Goal: Task Accomplishment & Management: Use online tool/utility

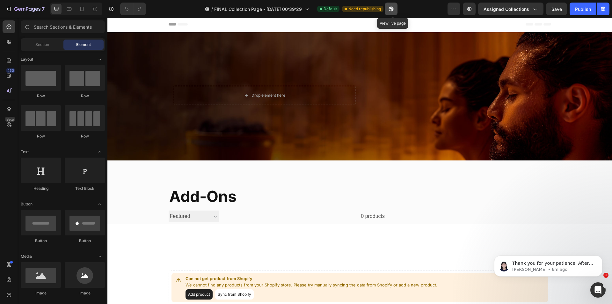
click at [397, 6] on button "button" at bounding box center [391, 9] width 13 height 13
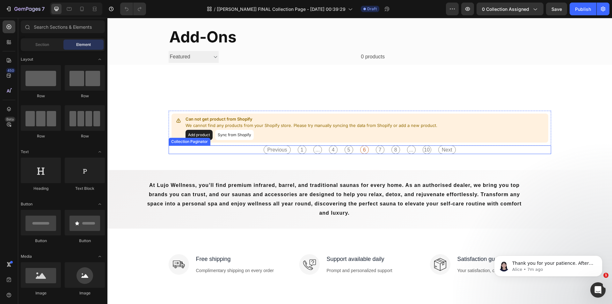
click at [246, 150] on div "Previous 1 ... 4 5 6 7 8 ... 10 Next" at bounding box center [360, 149] width 383 height 9
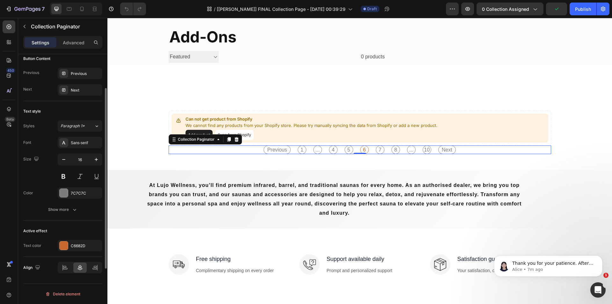
scroll to position [66, 0]
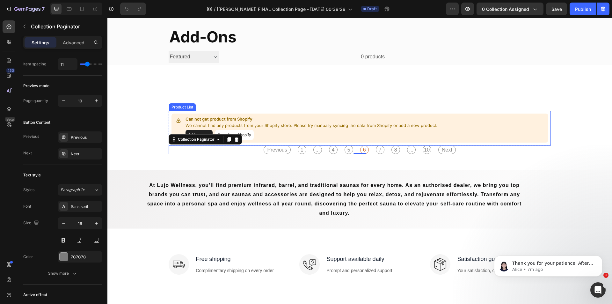
click at [215, 116] on div "Can not get product from Shopify We cannot find any products from your Shopify …" at bounding box center [360, 128] width 377 height 29
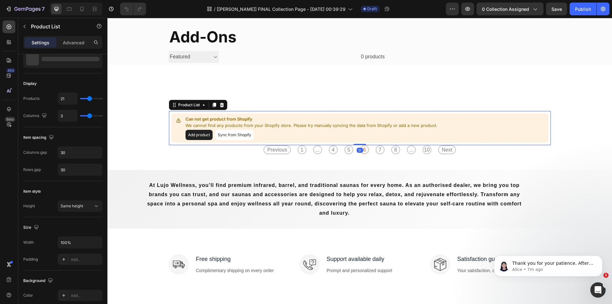
scroll to position [0, 0]
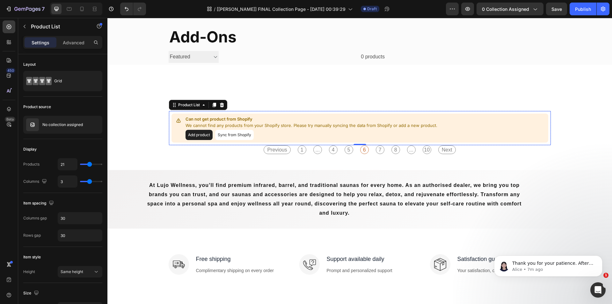
click at [228, 134] on button "Sync from Shopify" at bounding box center [234, 135] width 39 height 10
click at [237, 136] on button "Sync from Shopify" at bounding box center [234, 135] width 39 height 10
click at [85, 123] on icon "button" at bounding box center [85, 124] width 5 height 5
click at [579, 10] on div "Publish" at bounding box center [583, 9] width 16 height 7
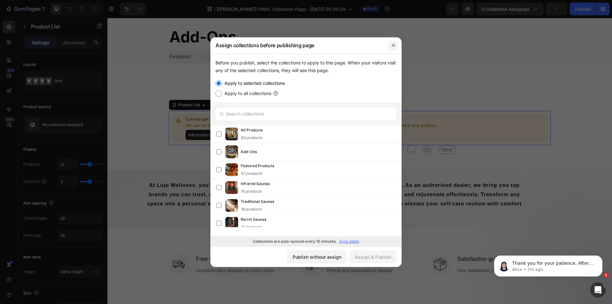
click at [395, 43] on icon "button" at bounding box center [393, 45] width 5 height 5
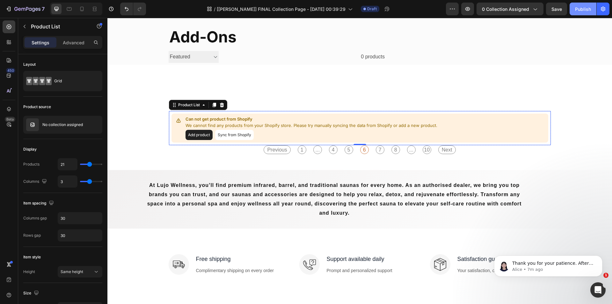
click at [579, 8] on div "Publish" at bounding box center [583, 9] width 16 height 7
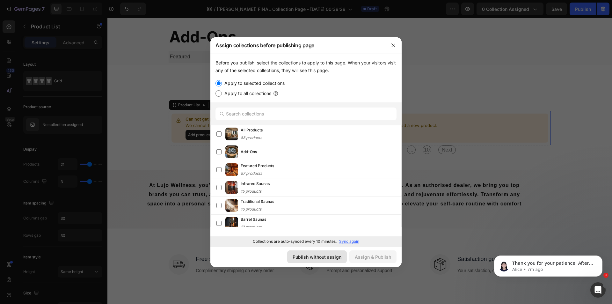
click at [326, 256] on div "Publish without assign" at bounding box center [317, 257] width 49 height 7
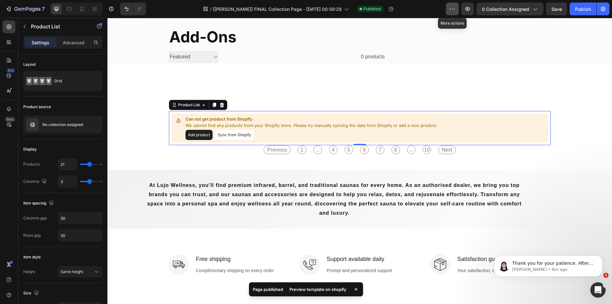
click at [453, 9] on icon "button" at bounding box center [452, 9] width 6 height 6
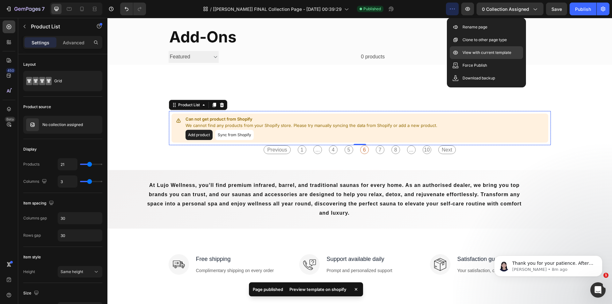
click at [475, 55] on p "View with current template" at bounding box center [487, 52] width 49 height 6
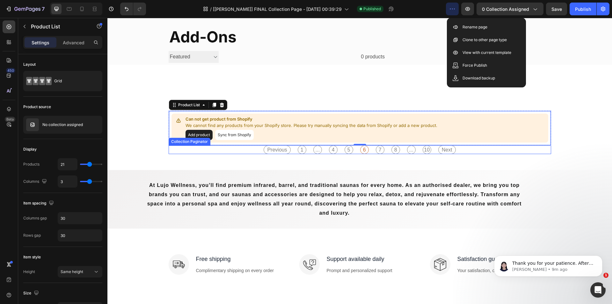
click at [234, 147] on div "Previous 1 ... 4 5 6 7 8 ... 10 Next" at bounding box center [360, 149] width 383 height 9
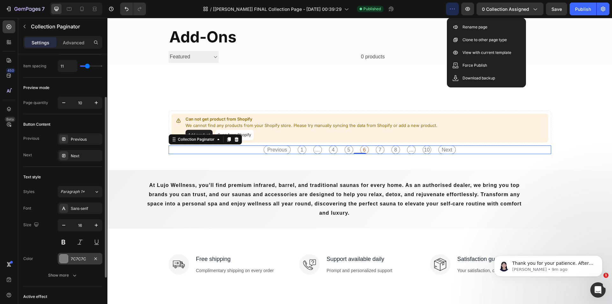
scroll to position [129, 0]
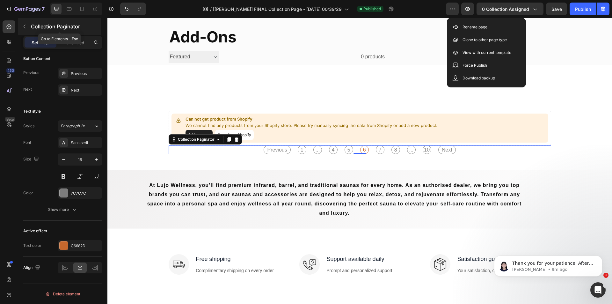
click at [23, 25] on icon "button" at bounding box center [24, 26] width 5 height 5
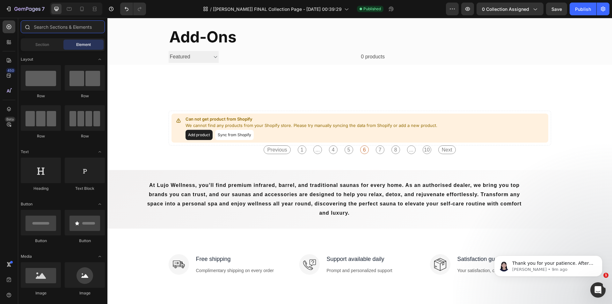
click at [54, 25] on input "text" at bounding box center [63, 26] width 84 height 13
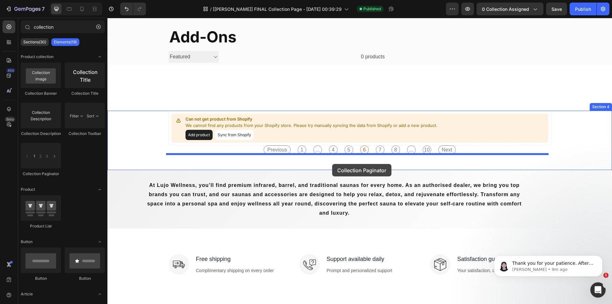
drag, startPoint x: 190, startPoint y: 185, endPoint x: 332, endPoint y: 164, distance: 143.9
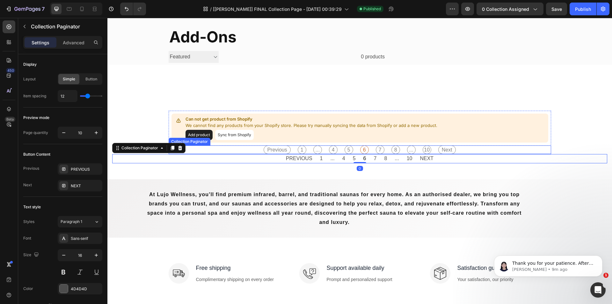
click at [246, 148] on div "Previous 1 ... 4 5 6 7 8 ... 10 Next" at bounding box center [360, 149] width 383 height 9
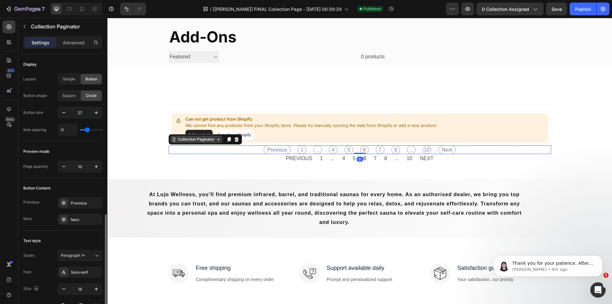
scroll to position [96, 0]
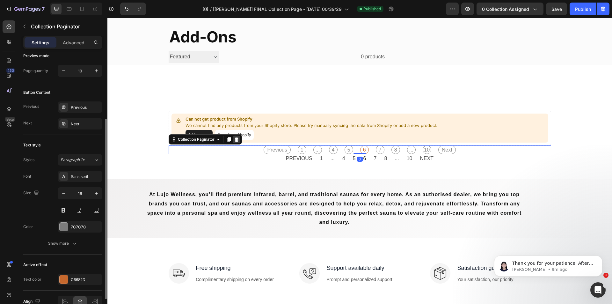
click at [235, 139] on icon at bounding box center [236, 139] width 4 height 4
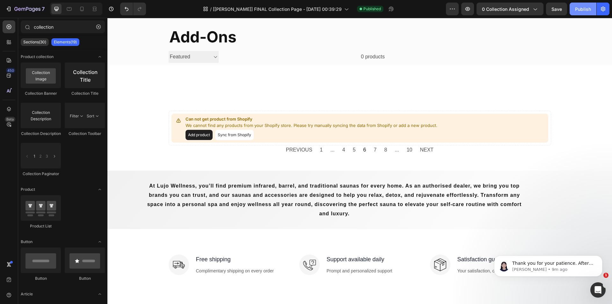
click at [574, 10] on button "Publish" at bounding box center [583, 9] width 27 height 13
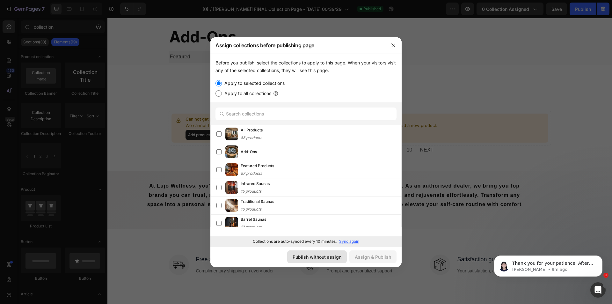
click at [313, 256] on div "Publish without assign" at bounding box center [317, 257] width 49 height 7
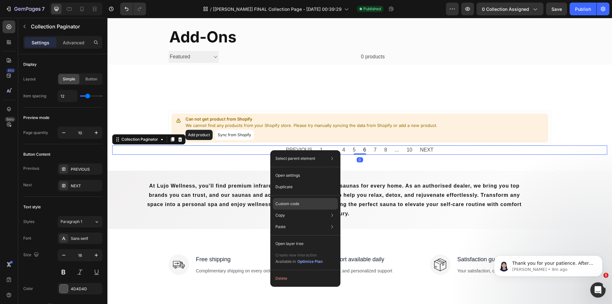
click at [291, 200] on div "Custom code" at bounding box center [305, 203] width 65 height 11
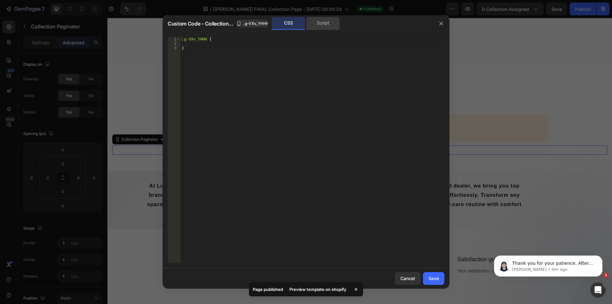
click at [312, 23] on div "Script" at bounding box center [323, 23] width 33 height 13
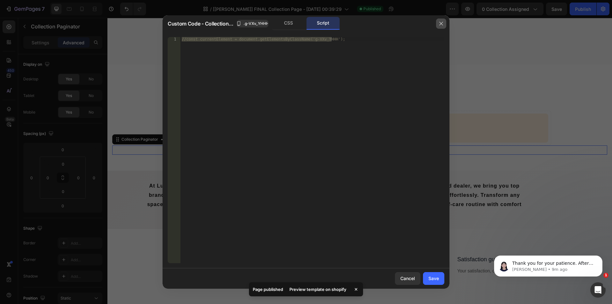
click at [441, 22] on icon "button" at bounding box center [441, 23] width 5 height 5
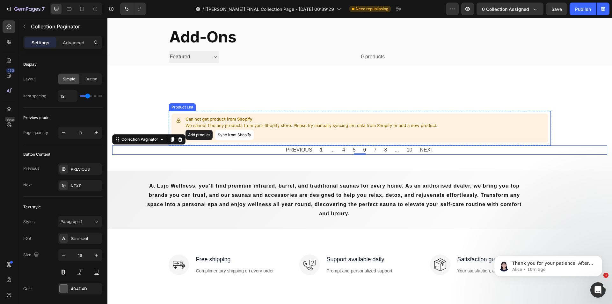
click at [252, 116] on p "Can not get product from Shopify" at bounding box center [312, 119] width 252 height 6
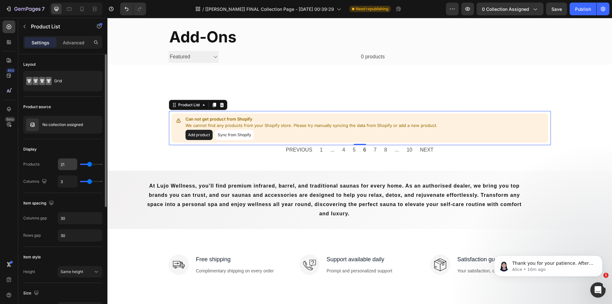
click at [71, 161] on input "21" at bounding box center [67, 164] width 19 height 11
click at [68, 162] on input "21" at bounding box center [67, 164] width 19 height 11
drag, startPoint x: 69, startPoint y: 163, endPoint x: 33, endPoint y: 164, distance: 36.4
click at [33, 164] on div "Products 21" at bounding box center [62, 164] width 79 height 12
click at [220, 105] on icon at bounding box center [222, 105] width 4 height 4
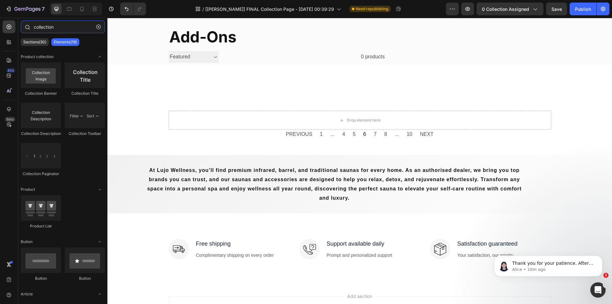
click at [63, 26] on input "collection" at bounding box center [63, 26] width 84 height 13
drag, startPoint x: 70, startPoint y: 26, endPoint x: -11, endPoint y: 27, distance: 81.0
click at [0, 0] on html "7 Version history / [Alice GemPages] FINAL Collection Page - Sep 20, 00:39:29 N…" at bounding box center [306, 0] width 612 height 0
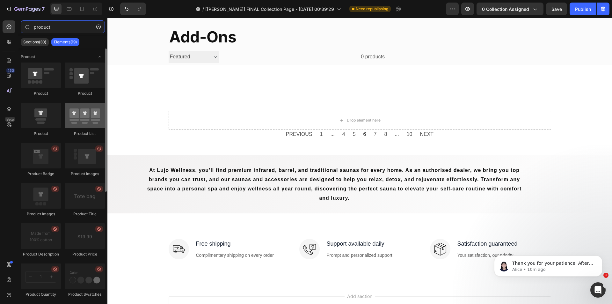
type input "product"
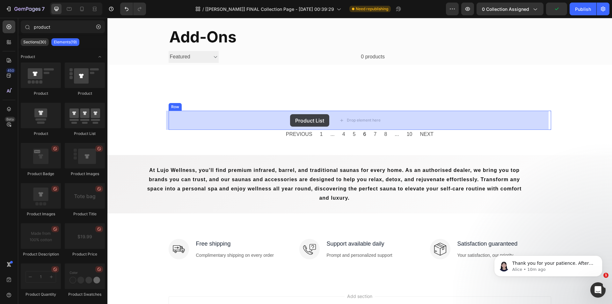
drag, startPoint x: 191, startPoint y: 139, endPoint x: 288, endPoint y: 113, distance: 100.9
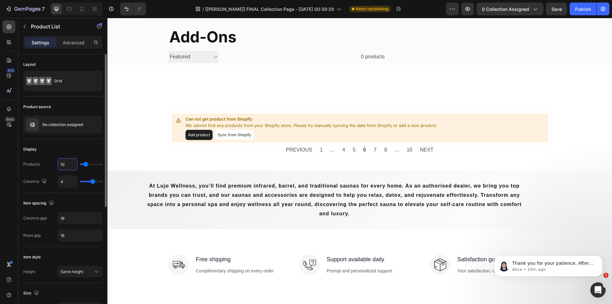
click at [69, 163] on input "10" at bounding box center [67, 164] width 19 height 11
click at [70, 163] on input "10" at bounding box center [67, 164] width 19 height 11
drag, startPoint x: 70, startPoint y: 163, endPoint x: 44, endPoint y: 164, distance: 25.9
click at [44, 165] on div "Products 10" at bounding box center [62, 164] width 79 height 12
type input "2"
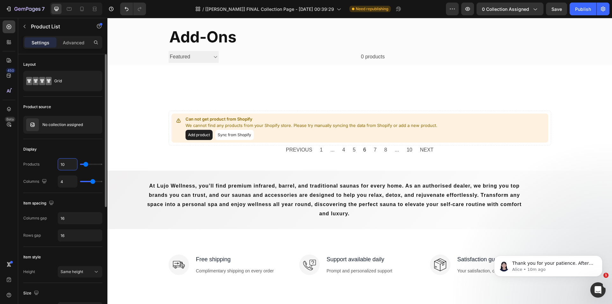
type input "2"
type input "21"
click at [584, 8] on div "Publish" at bounding box center [583, 9] width 16 height 7
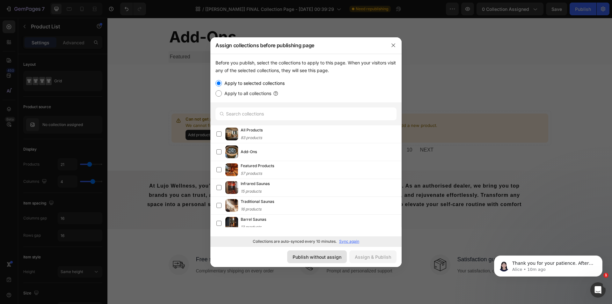
click at [336, 256] on div "Publish without assign" at bounding box center [317, 257] width 49 height 7
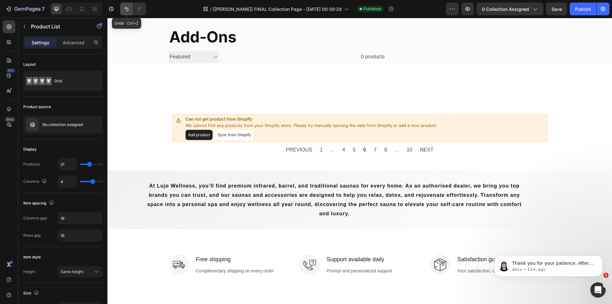
click at [123, 7] on button "Undo/Redo" at bounding box center [126, 9] width 13 height 13
type input "10"
click at [123, 7] on button "Undo/Redo" at bounding box center [126, 9] width 13 height 13
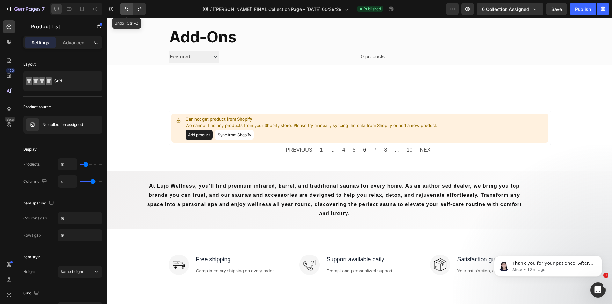
type input "4"
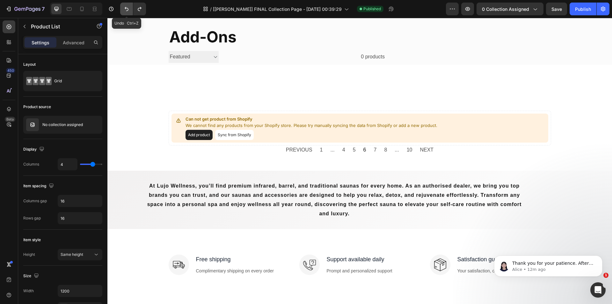
click at [123, 7] on button "Undo/Redo" at bounding box center [126, 9] width 13 height 13
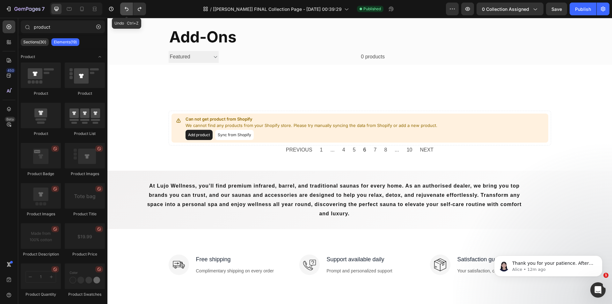
click at [123, 7] on button "Undo/Redo" at bounding box center [126, 9] width 13 height 13
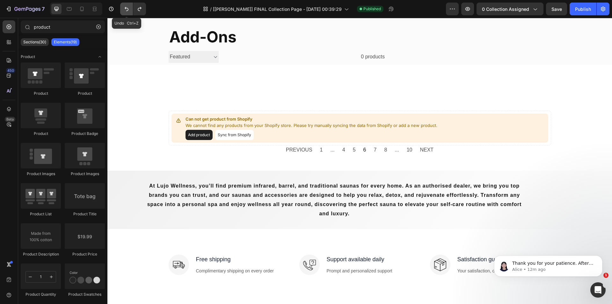
click at [123, 7] on button "Undo/Redo" at bounding box center [126, 9] width 13 height 13
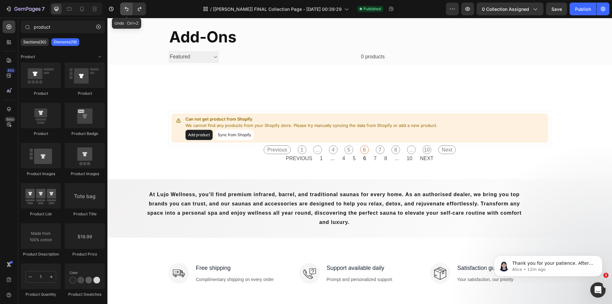
click at [123, 7] on button "Undo/Redo" at bounding box center [126, 9] width 13 height 13
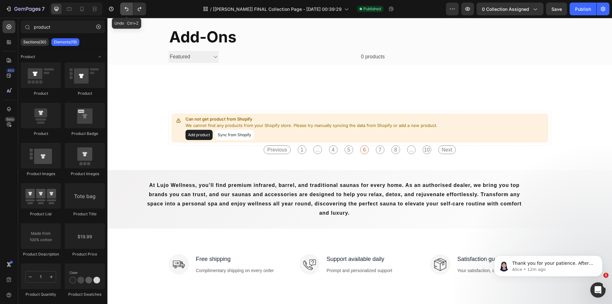
click at [123, 7] on button "Undo/Redo" at bounding box center [126, 9] width 13 height 13
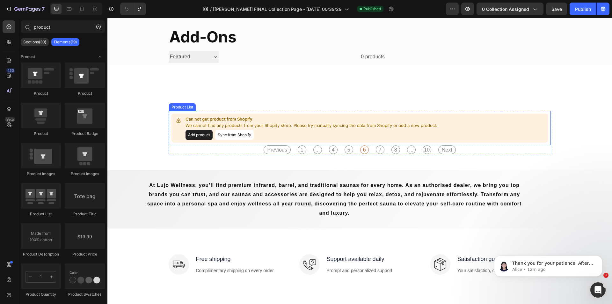
click at [264, 118] on p "Can not get product from Shopify" at bounding box center [312, 119] width 252 height 6
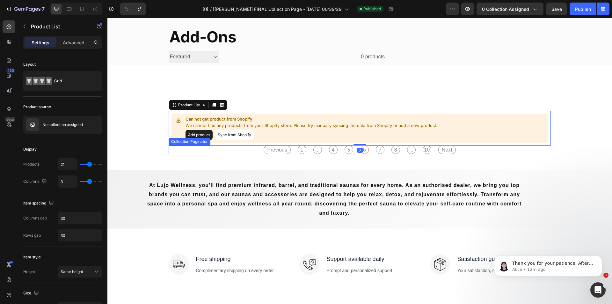
click at [291, 151] on div "Previous 1 ... 4 5 6 7 8 ... 10 Next" at bounding box center [359, 149] width 199 height 9
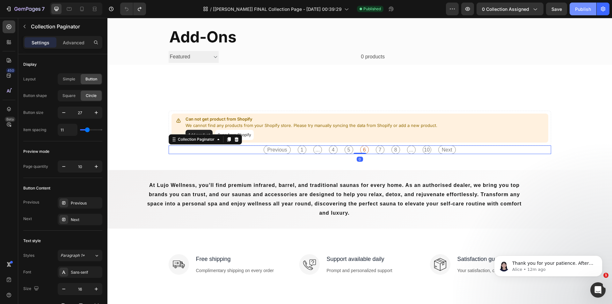
click at [579, 10] on div "Publish" at bounding box center [583, 9] width 16 height 7
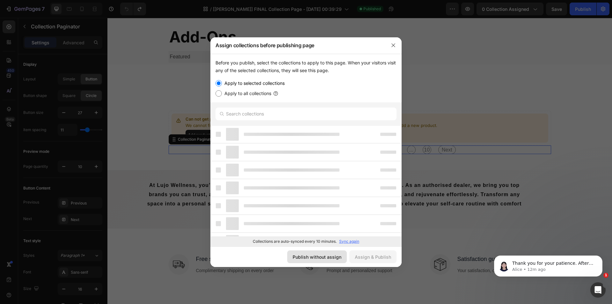
click at [298, 255] on div "Publish without assign" at bounding box center [317, 257] width 49 height 7
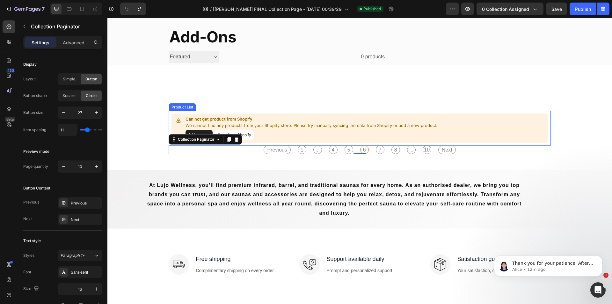
click at [303, 120] on p "Can not get product from Shopify" at bounding box center [312, 119] width 252 height 6
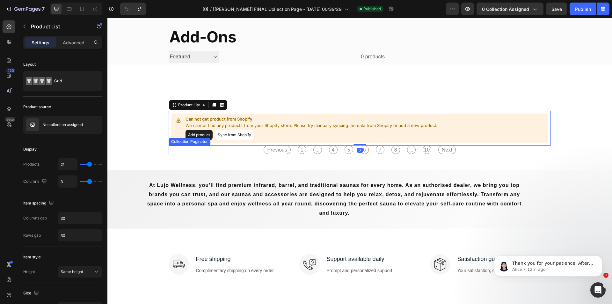
click at [253, 152] on div "Previous 1 ... 4 5 6 7 8 ... 10 Next" at bounding box center [360, 149] width 383 height 9
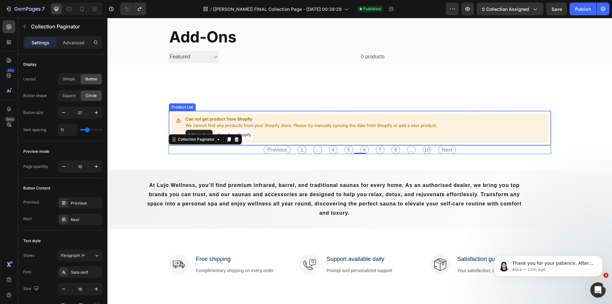
click at [280, 118] on p "Can not get product from Shopify" at bounding box center [312, 119] width 252 height 6
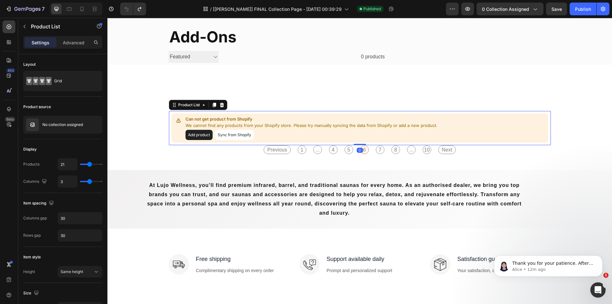
click at [233, 134] on button "Sync from Shopify" at bounding box center [234, 135] width 39 height 10
click at [61, 125] on p "No collection assigned" at bounding box center [62, 124] width 41 height 4
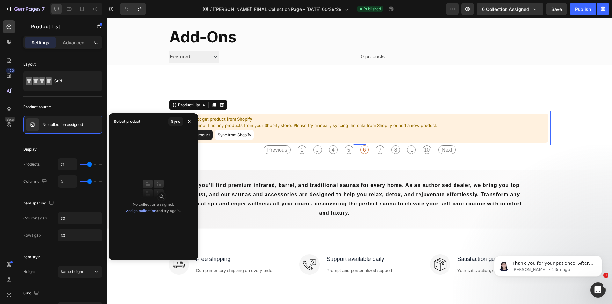
click at [147, 123] on div "Select product Sync" at bounding box center [153, 121] width 89 height 17
click at [172, 120] on div "Sync" at bounding box center [175, 122] width 9 height 6
click at [9, 25] on icon at bounding box center [9, 27] width 6 height 6
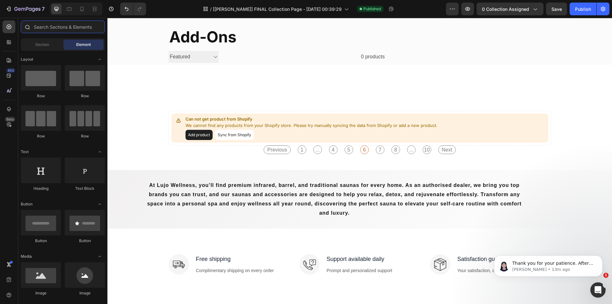
click at [49, 29] on input "text" at bounding box center [63, 26] width 84 height 13
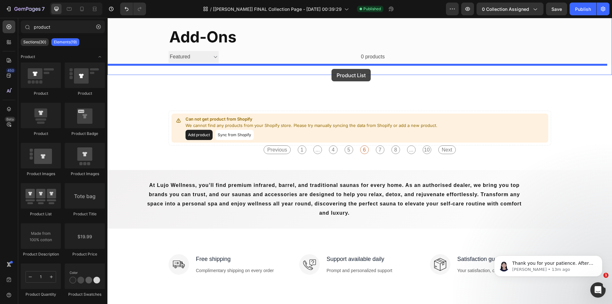
drag, startPoint x: 152, startPoint y: 210, endPoint x: 332, endPoint y: 69, distance: 229.0
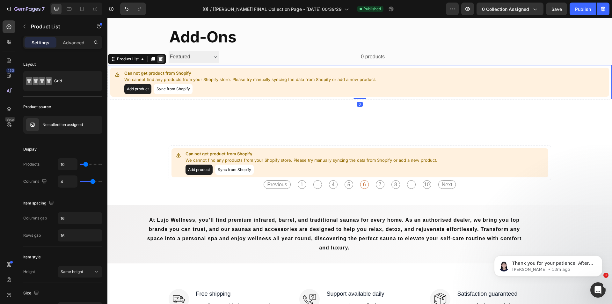
click at [160, 58] on icon at bounding box center [161, 59] width 4 height 4
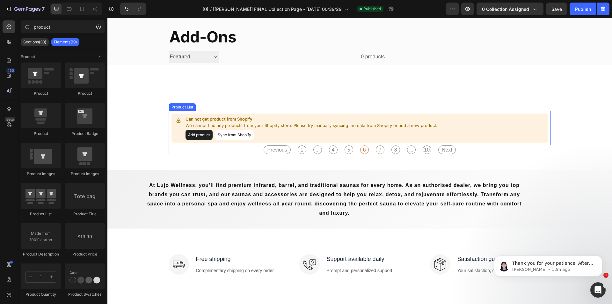
click at [295, 118] on p "Can not get product from Shopify" at bounding box center [312, 119] width 252 height 6
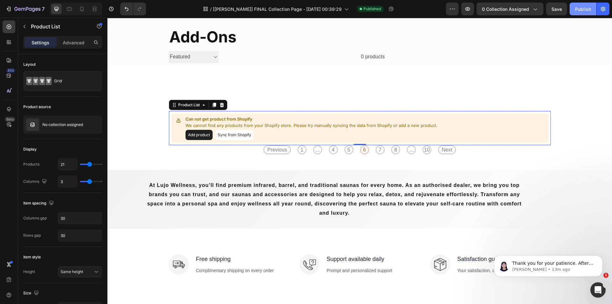
click at [581, 9] on div "Publish" at bounding box center [583, 9] width 16 height 7
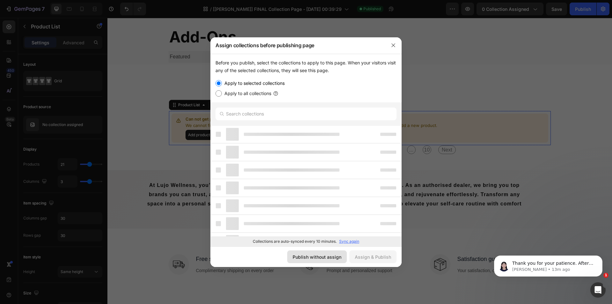
drag, startPoint x: 317, startPoint y: 258, endPoint x: 281, endPoint y: 201, distance: 68.4
click at [317, 258] on div "Publish without assign" at bounding box center [317, 257] width 49 height 7
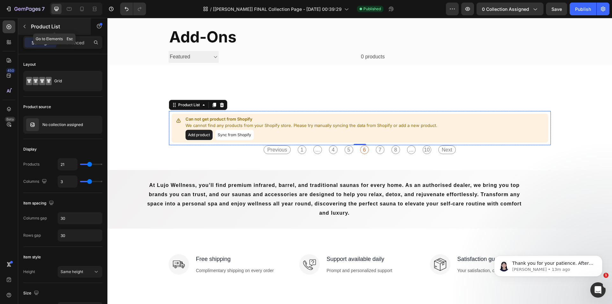
click at [23, 26] on icon "button" at bounding box center [24, 26] width 5 height 5
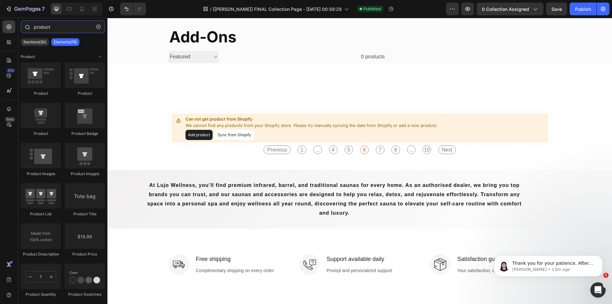
click at [56, 29] on input "product" at bounding box center [63, 26] width 84 height 13
drag, startPoint x: 61, startPoint y: 28, endPoint x: 2, endPoint y: 28, distance: 59.3
click at [2, 28] on div "450 Beta product Sections(30) Elements(19) Product Product Product Product Prod…" at bounding box center [53, 161] width 107 height 286
type input "product"
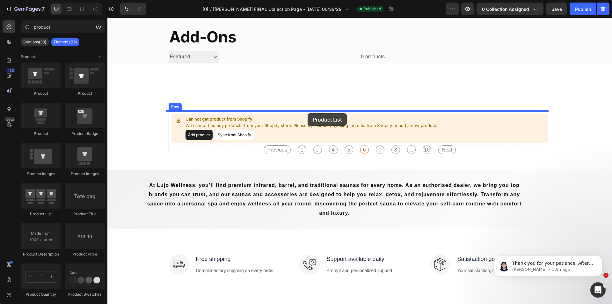
drag, startPoint x: 152, startPoint y: 213, endPoint x: 308, endPoint y: 113, distance: 185.4
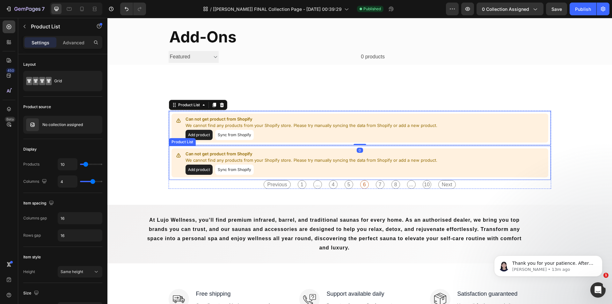
click at [292, 164] on div "Can not get product from Shopify We cannot find any products from your Shopify …" at bounding box center [312, 163] width 252 height 24
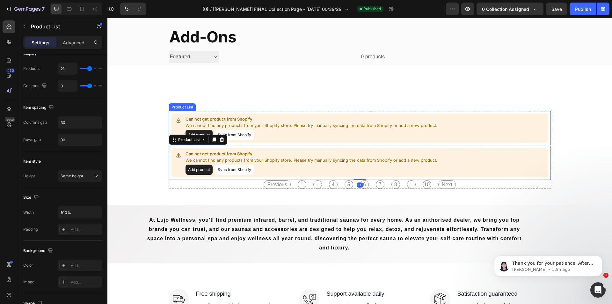
click at [304, 124] on p "We cannot find any products from your Shopify store. Please try manually syncin…" at bounding box center [312, 125] width 252 height 6
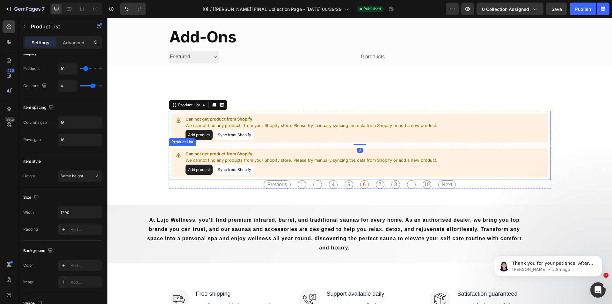
click at [279, 161] on p "We cannot find any products from your Shopify store. Please try manually syncin…" at bounding box center [312, 160] width 252 height 6
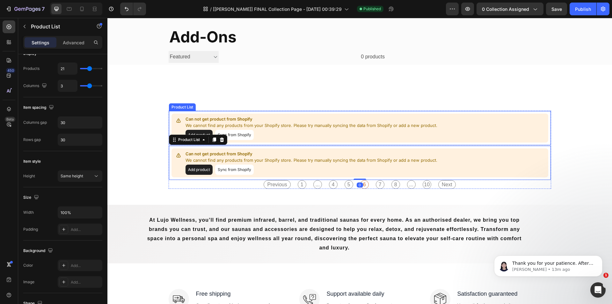
click at [292, 123] on p "We cannot find any products from your Shopify store. Please try manually syncin…" at bounding box center [312, 125] width 252 height 6
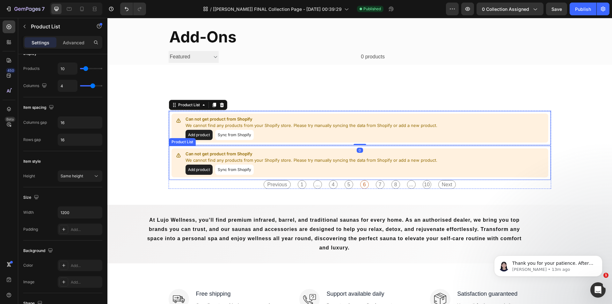
click at [288, 169] on div "Add product Sync from Shopify" at bounding box center [312, 170] width 252 height 10
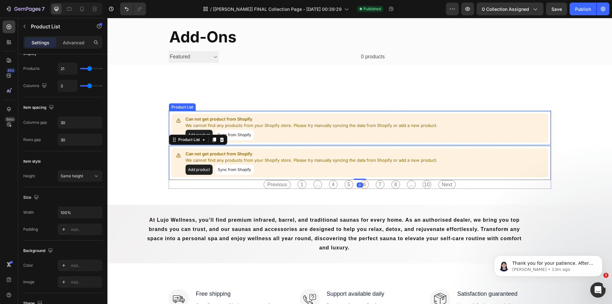
click at [317, 130] on div "Add product Sync from Shopify" at bounding box center [312, 135] width 252 height 10
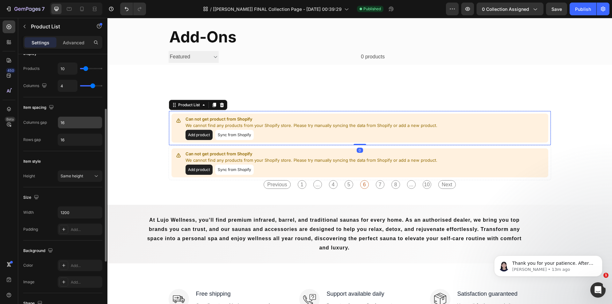
click at [72, 122] on input "16" at bounding box center [80, 122] width 44 height 11
type input "30"
click at [69, 138] on input "16" at bounding box center [80, 139] width 44 height 11
type input "30"
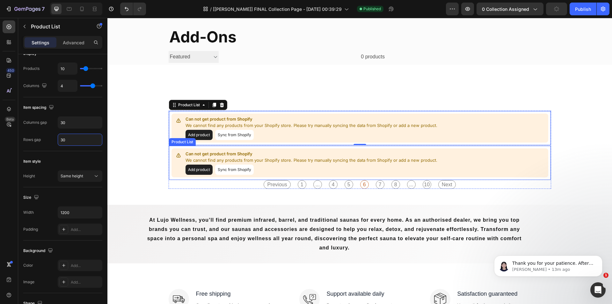
click at [282, 155] on p "Can not get product from Shopify" at bounding box center [312, 154] width 252 height 6
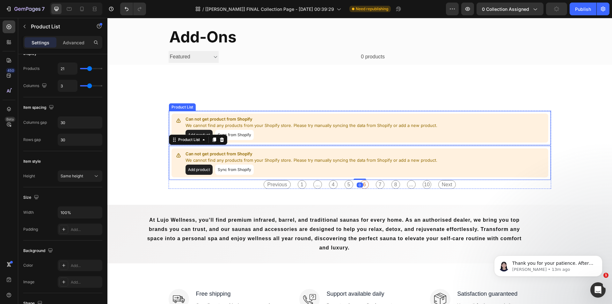
click at [303, 130] on div "Add product Sync from Shopify" at bounding box center [312, 135] width 252 height 10
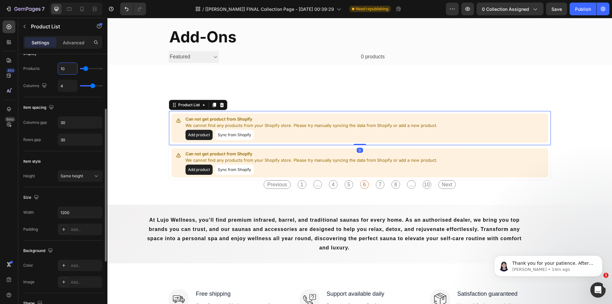
click at [66, 70] on input "10" at bounding box center [67, 68] width 19 height 11
type input "2"
type input "21"
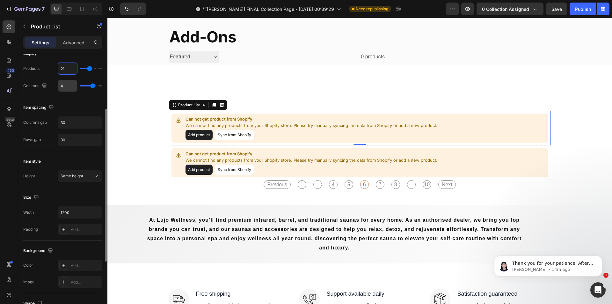
type input "21"
click at [68, 85] on input "4" at bounding box center [67, 85] width 19 height 11
type input "3"
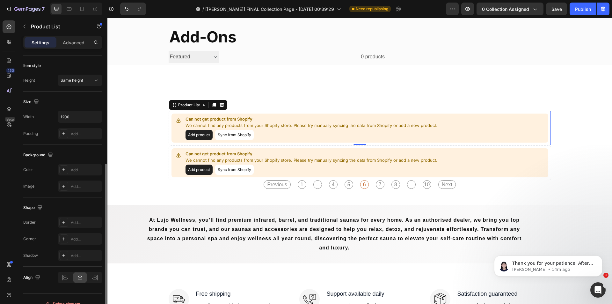
scroll to position [159, 0]
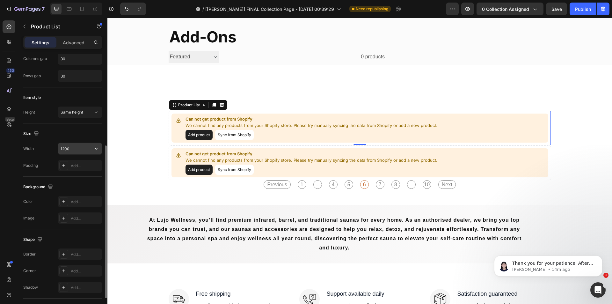
type input "3"
click at [77, 146] on input "1200" at bounding box center [80, 148] width 44 height 11
click at [97, 146] on icon "button" at bounding box center [96, 148] width 6 height 6
drag, startPoint x: 67, startPoint y: 166, endPoint x: 89, endPoint y: 161, distance: 22.8
click at [67, 165] on p "Full 100%" at bounding box center [78, 165] width 36 height 6
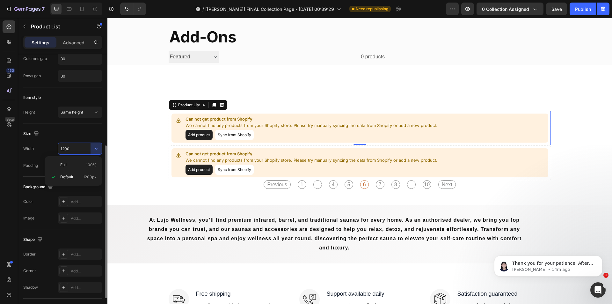
type input "100%"
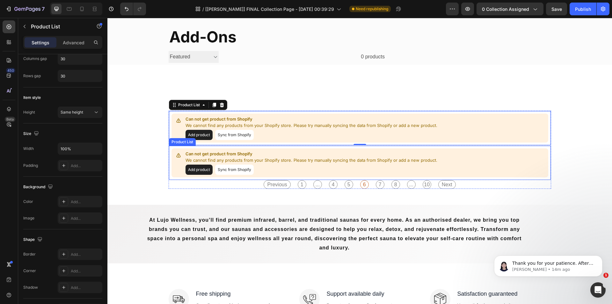
click at [251, 156] on p "Can not get product from Shopify" at bounding box center [312, 154] width 252 height 6
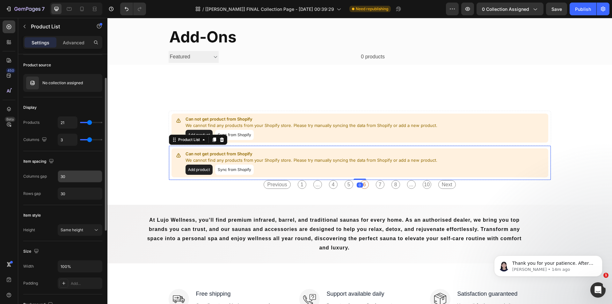
scroll to position [0, 0]
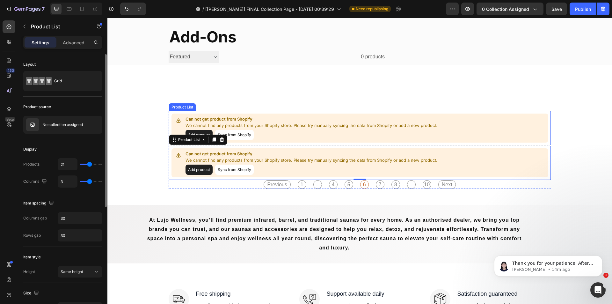
click at [285, 120] on p "Can not get product from Shopify" at bounding box center [312, 119] width 252 height 6
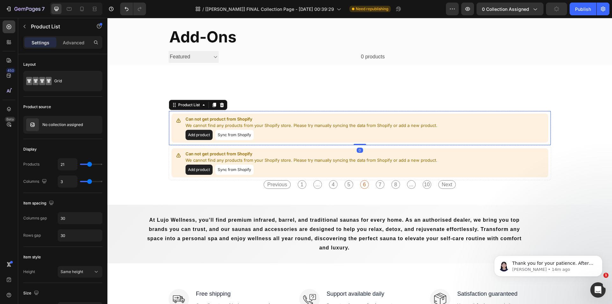
click at [297, 165] on div "Add product Sync from Shopify" at bounding box center [312, 170] width 252 height 10
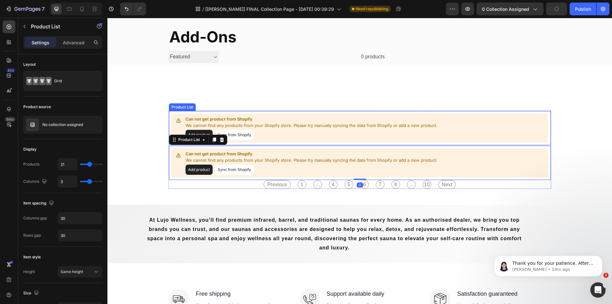
click at [294, 134] on div "Add product Sync from Shopify" at bounding box center [312, 135] width 252 height 10
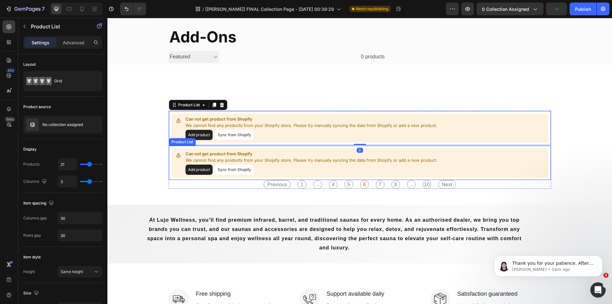
click at [287, 159] on p "We cannot find any products from your Shopify store. Please try manually syncin…" at bounding box center [312, 160] width 252 height 6
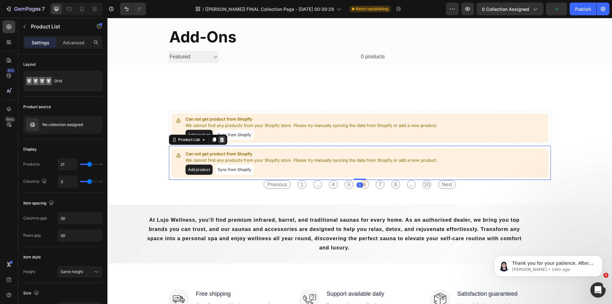
click at [221, 138] on icon at bounding box center [221, 139] width 5 height 5
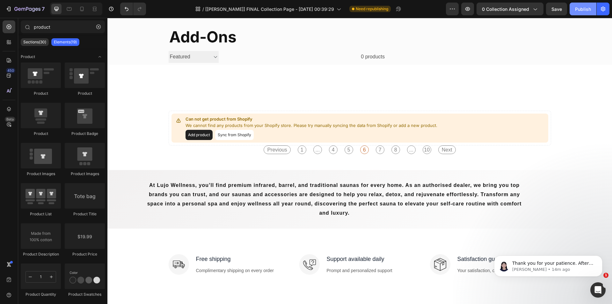
click at [578, 8] on div "Publish" at bounding box center [583, 9] width 16 height 7
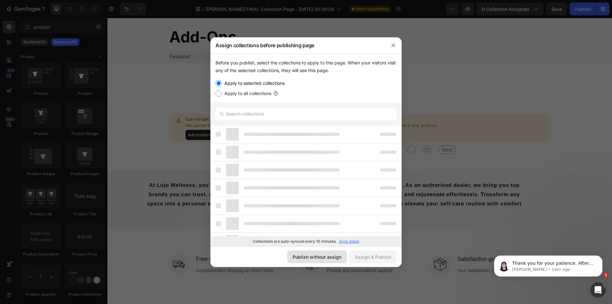
click at [329, 254] on div "Publish without assign" at bounding box center [317, 257] width 49 height 7
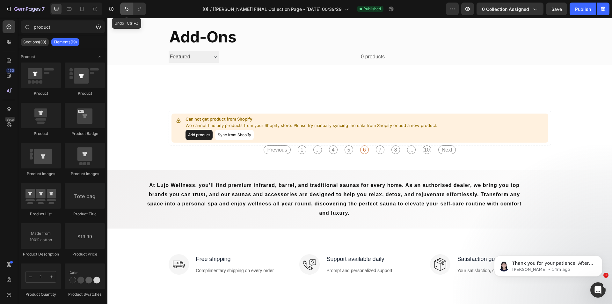
click at [127, 9] on icon "Undo/Redo" at bounding box center [126, 9] width 6 height 6
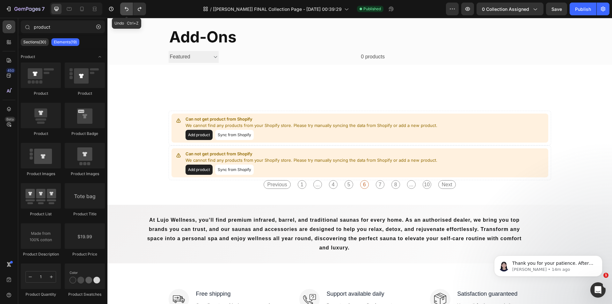
click at [127, 9] on icon "Undo/Redo" at bounding box center [126, 9] width 6 height 6
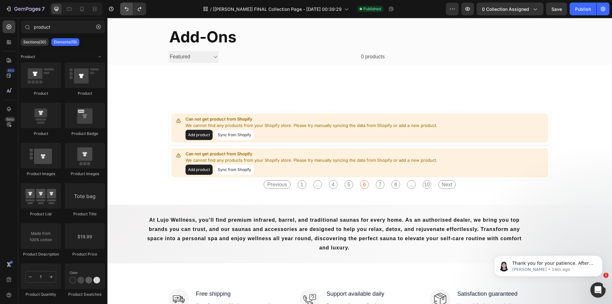
click at [122, 10] on button "Undo/Redo" at bounding box center [126, 9] width 13 height 13
click at [125, 7] on icon "Undo/Redo" at bounding box center [126, 9] width 6 height 6
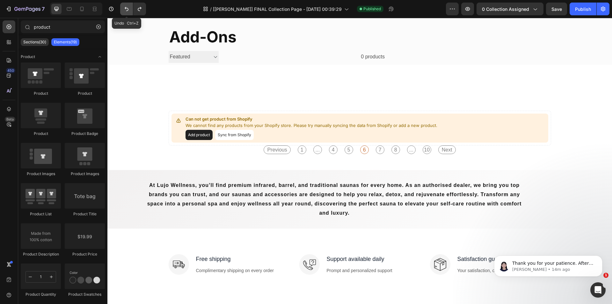
click at [126, 10] on icon "Undo/Redo" at bounding box center [126, 9] width 6 height 6
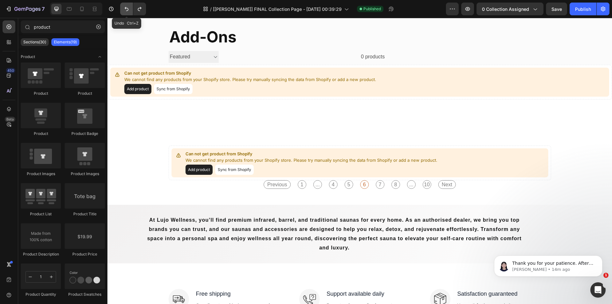
click at [126, 10] on icon "Undo/Redo" at bounding box center [126, 9] width 6 height 6
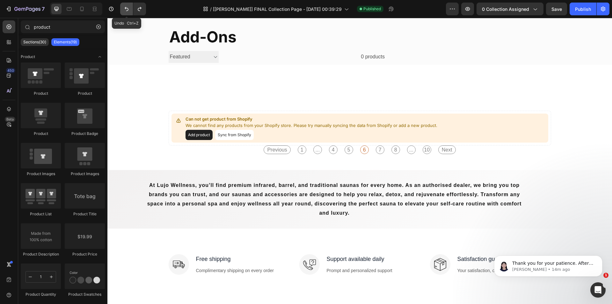
click at [126, 10] on icon "Undo/Redo" at bounding box center [126, 9] width 6 height 6
click at [584, 9] on div "Publish" at bounding box center [583, 9] width 16 height 7
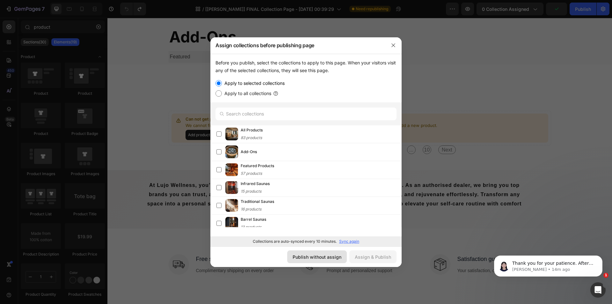
click at [312, 255] on div "Publish without assign" at bounding box center [317, 257] width 49 height 7
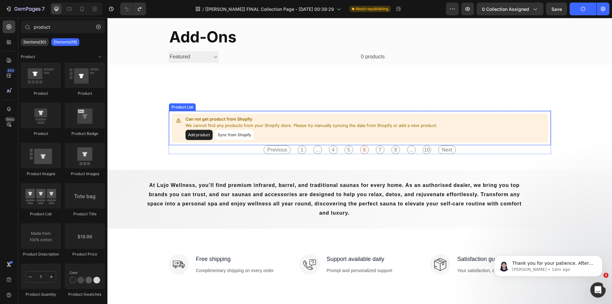
click at [278, 119] on p "Can not get product from Shopify" at bounding box center [312, 119] width 252 height 6
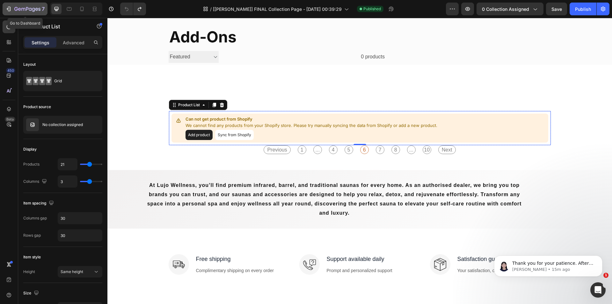
click at [34, 9] on icon "button" at bounding box center [33, 10] width 3 height 4
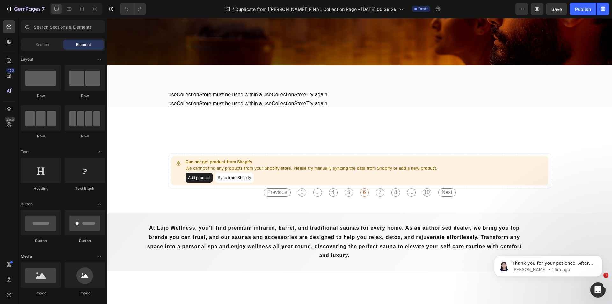
scroll to position [96, 0]
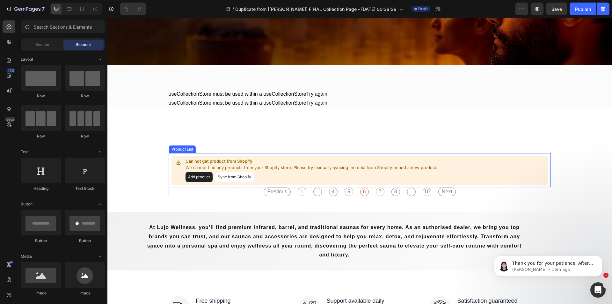
click at [319, 159] on p "Can not get product from Shopify" at bounding box center [312, 161] width 252 height 6
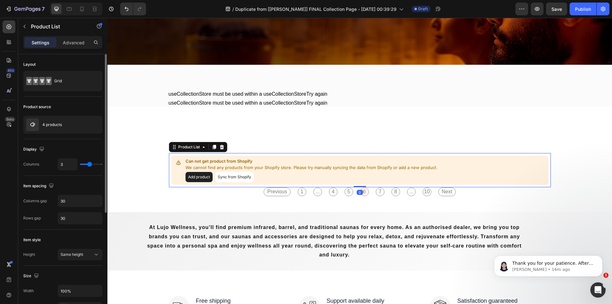
scroll to position [0, 0]
click at [85, 125] on icon "button" at bounding box center [85, 124] width 5 height 5
click at [38, 9] on icon "button" at bounding box center [36, 9] width 3 height 3
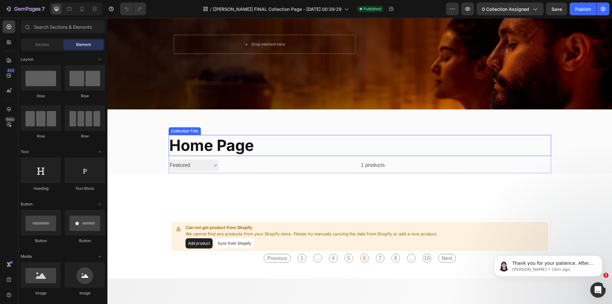
scroll to position [159, 0]
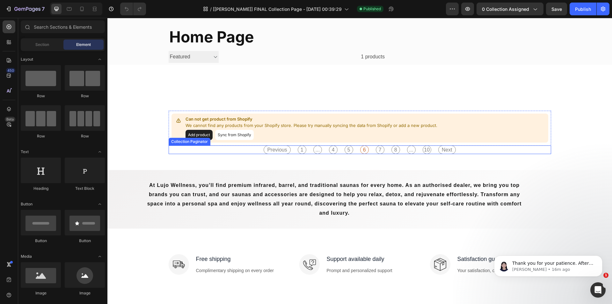
click at [253, 149] on div "Previous 1 ... 4 5 6 7 8 ... 10 Next" at bounding box center [360, 149] width 383 height 9
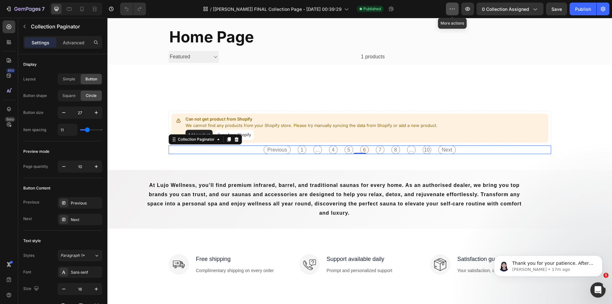
click at [451, 7] on icon "button" at bounding box center [452, 9] width 6 height 6
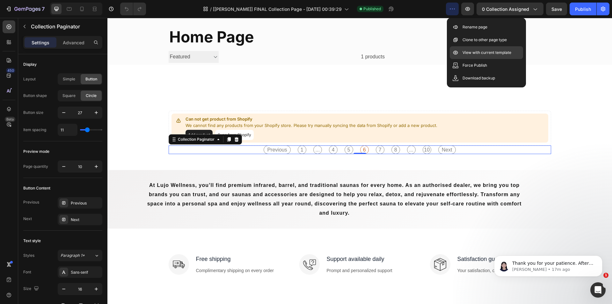
click at [473, 55] on p "View with current template" at bounding box center [487, 52] width 49 height 6
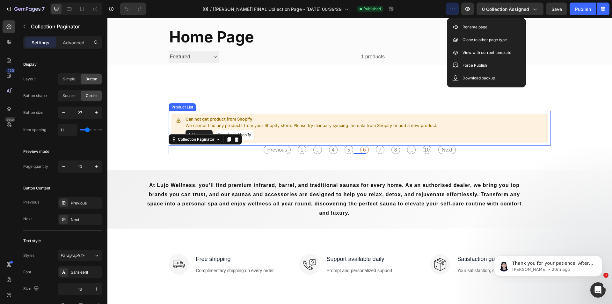
click at [329, 113] on div "Can not get product from Shopify We cannot find any products from your Shopify …" at bounding box center [360, 128] width 383 height 35
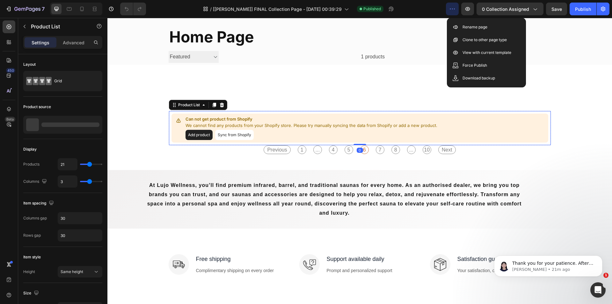
click at [230, 134] on button "Sync from Shopify" at bounding box center [234, 135] width 39 height 10
click at [574, 92] on div "home page Collection Title Sorting Best selling Featured Alphabetically, A-Z Al…" at bounding box center [359, 86] width 505 height 426
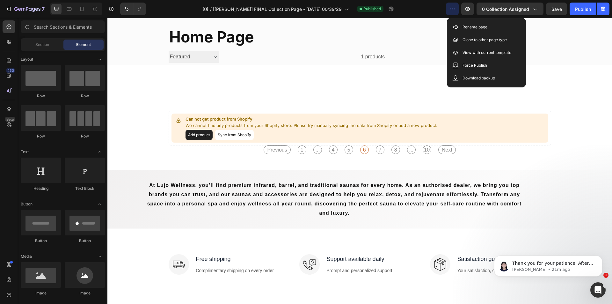
click at [453, 9] on icon "button" at bounding box center [452, 9] width 6 height 6
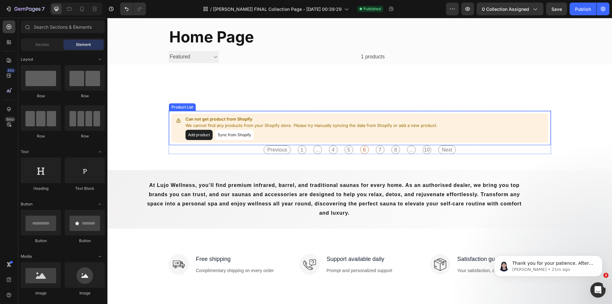
click at [316, 116] on div "Can not get product from Shopify We cannot find any products from your Shopify …" at bounding box center [360, 128] width 377 height 29
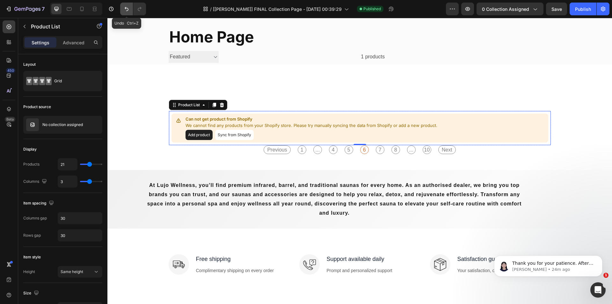
click at [128, 9] on icon "Undo/Redo" at bounding box center [127, 9] width 4 height 4
